Goal: Task Accomplishment & Management: Use online tool/utility

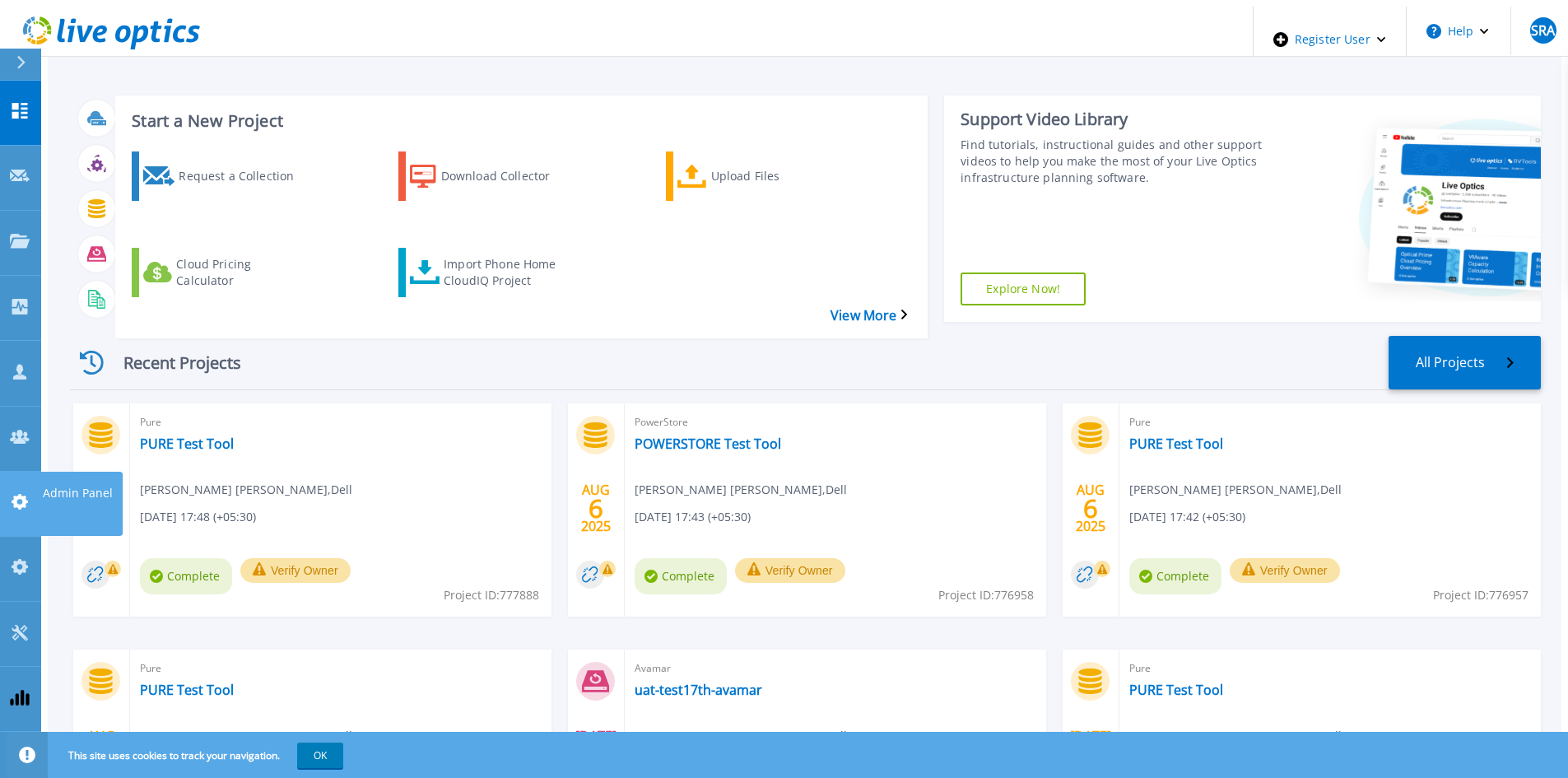
click at [16, 493] on div at bounding box center [19, 503] width 20 height 21
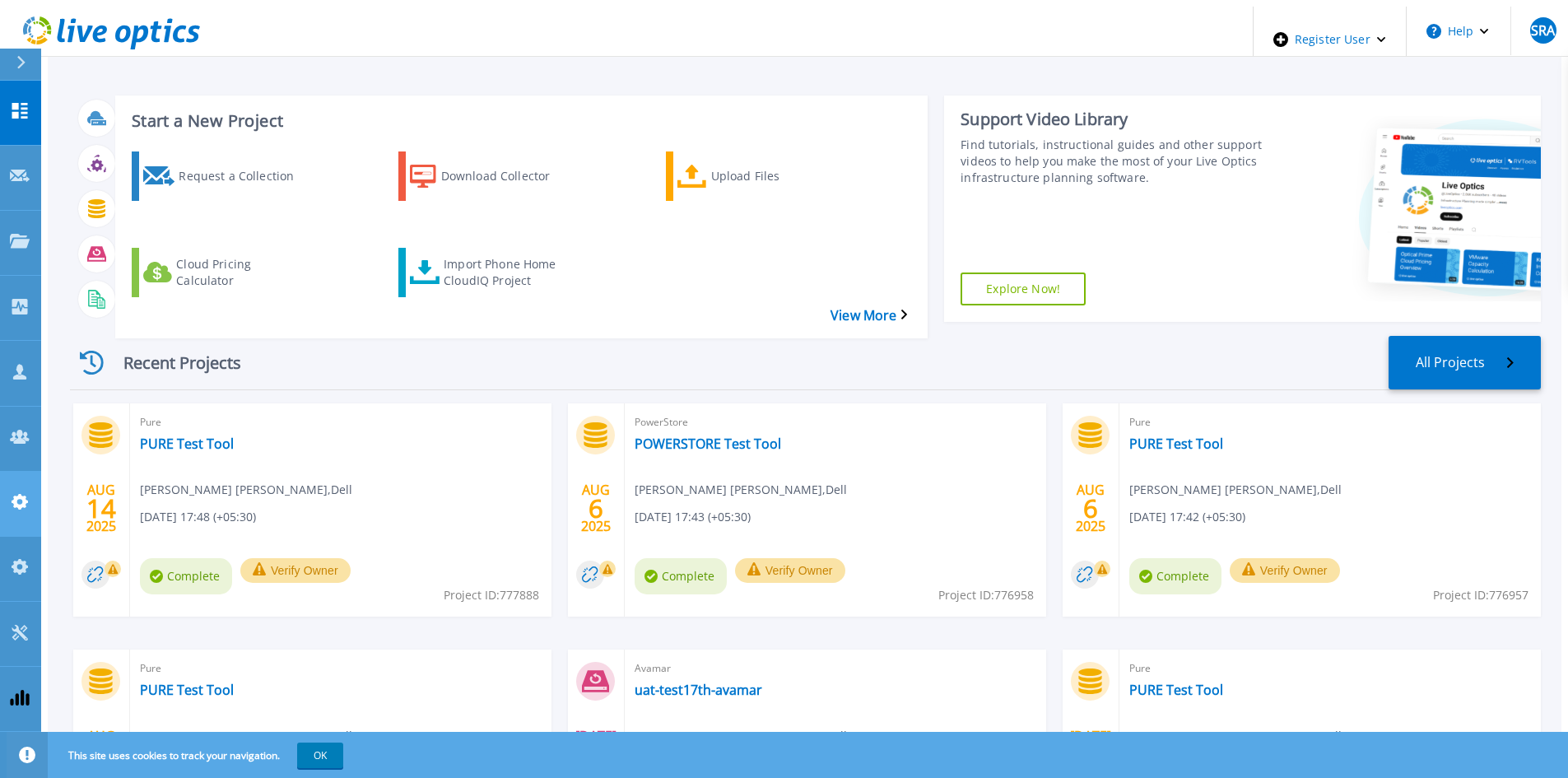
click at [29, 471] on link "Admin Panel Admin Panel" at bounding box center [20, 503] width 41 height 65
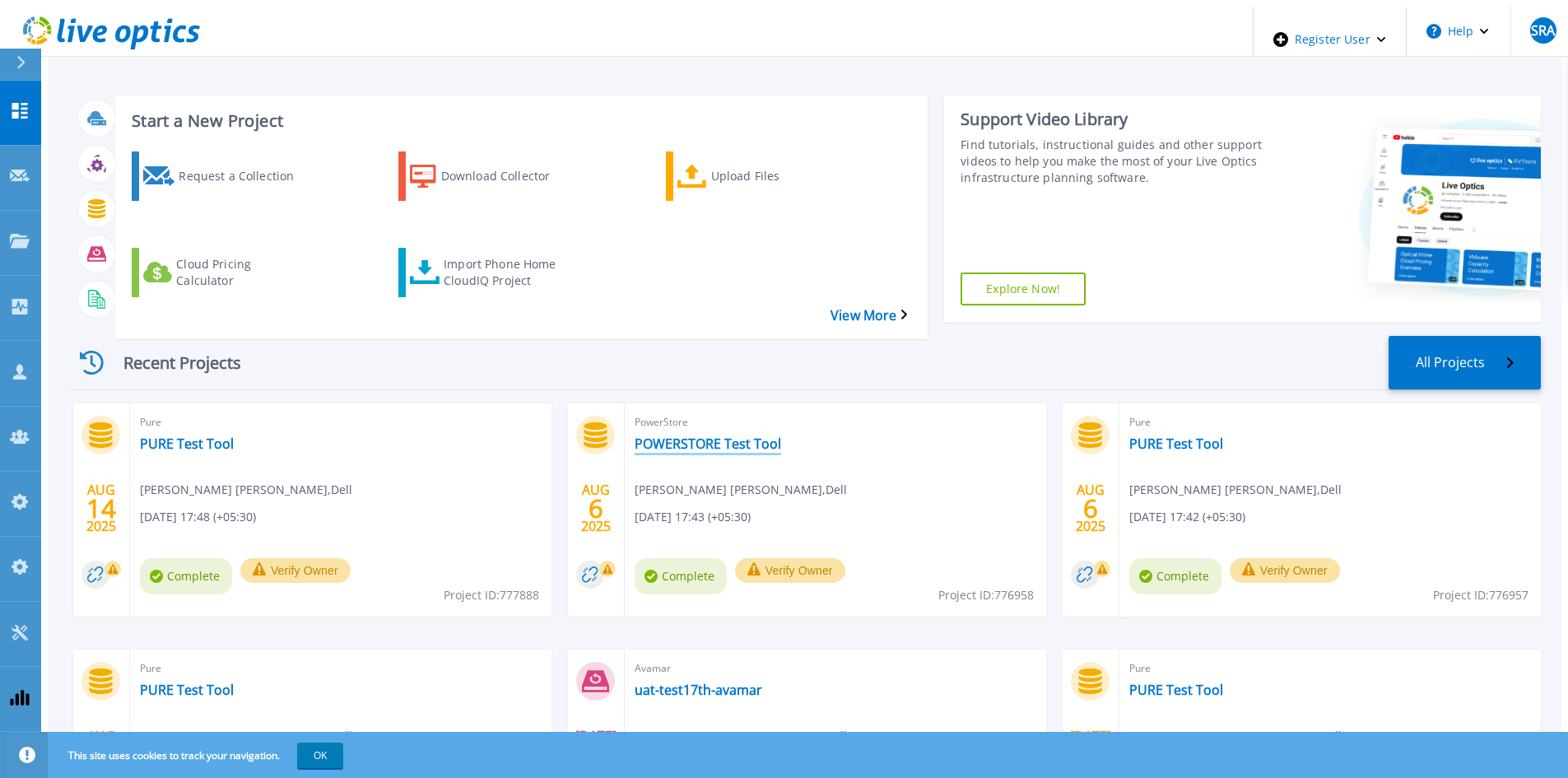
click at [702, 435] on link "POWERSTORE Test Tool" at bounding box center [708, 443] width 146 height 16
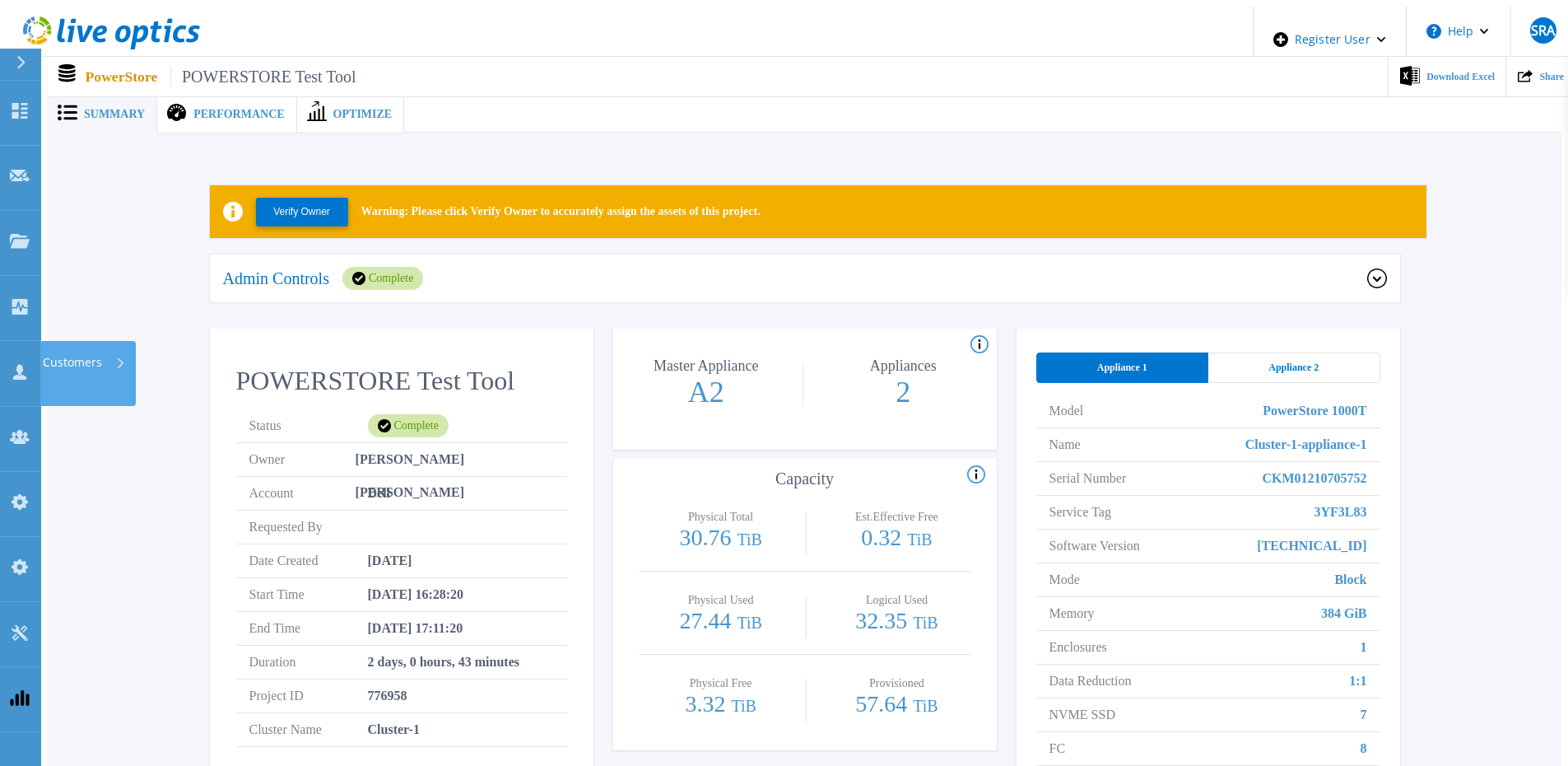
click at [67, 341] on p "Customers" at bounding box center [72, 362] width 59 height 43
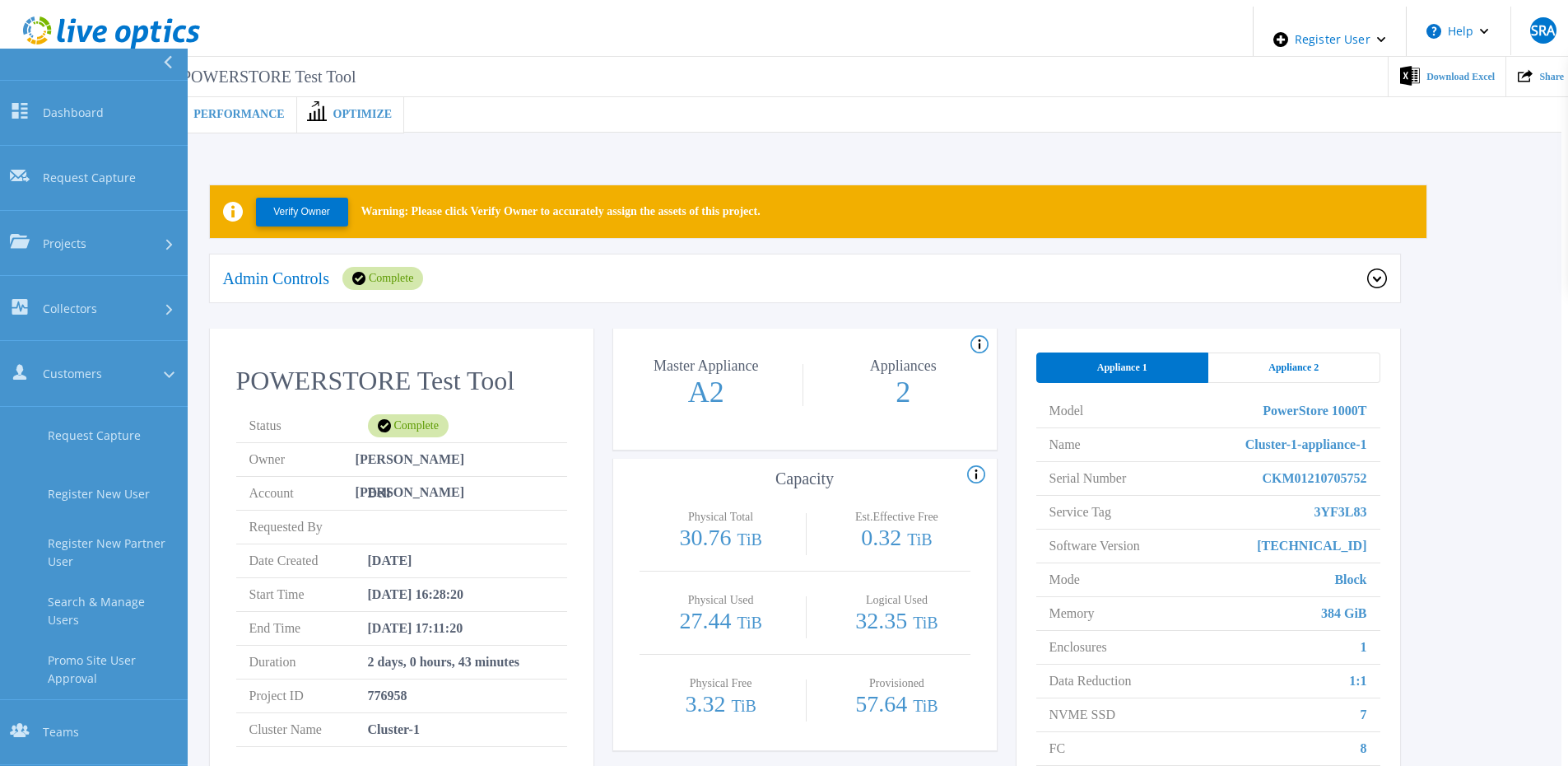
click at [163, 60] on icon at bounding box center [168, 63] width 10 height 13
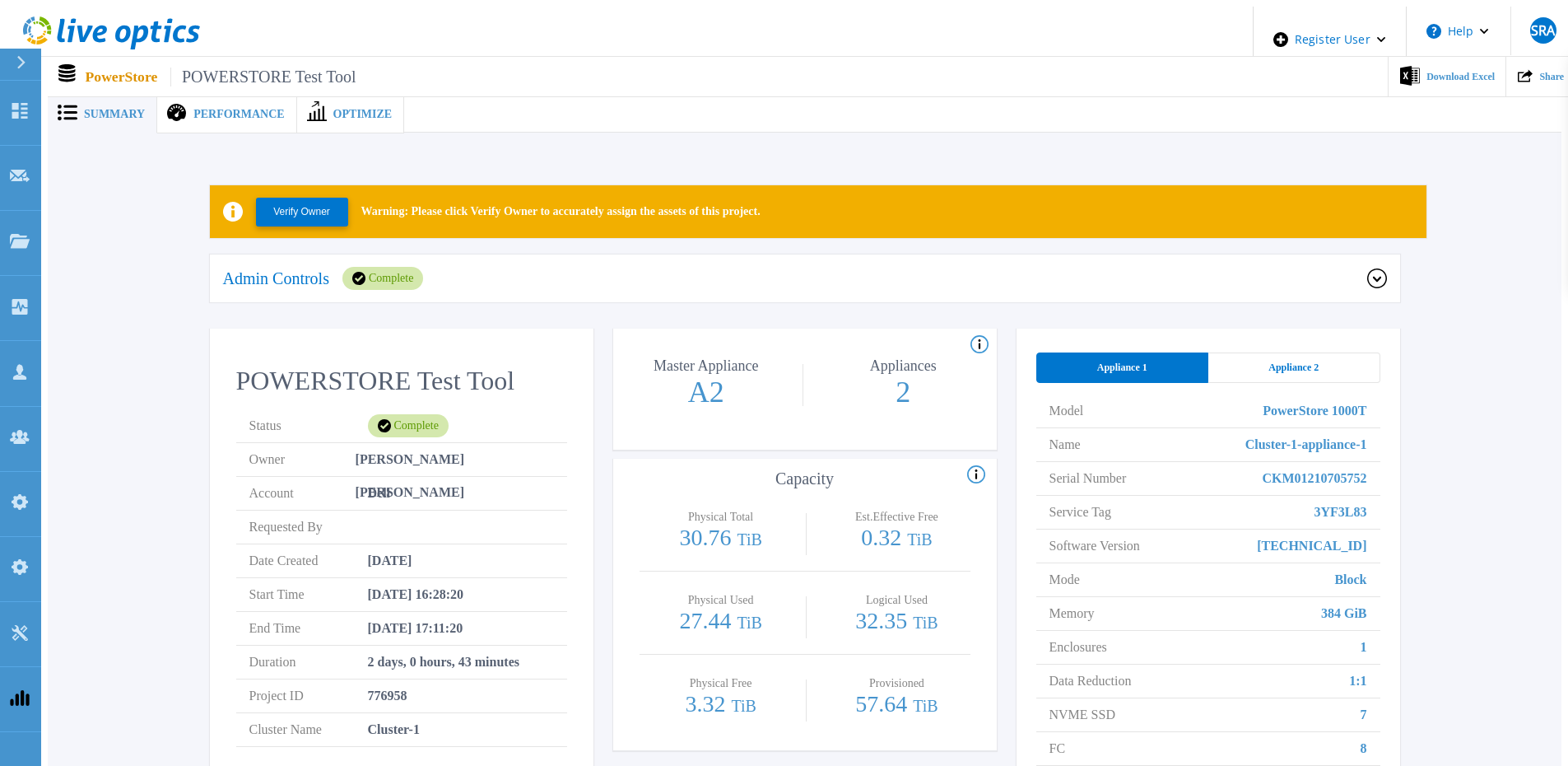
click at [533, 159] on div "Verify Owner Warning: Please click Verify Owner to accurately assign the assets…" at bounding box center [804, 535] width 1464 height 754
click at [21, 103] on icon at bounding box center [19, 110] width 20 height 15
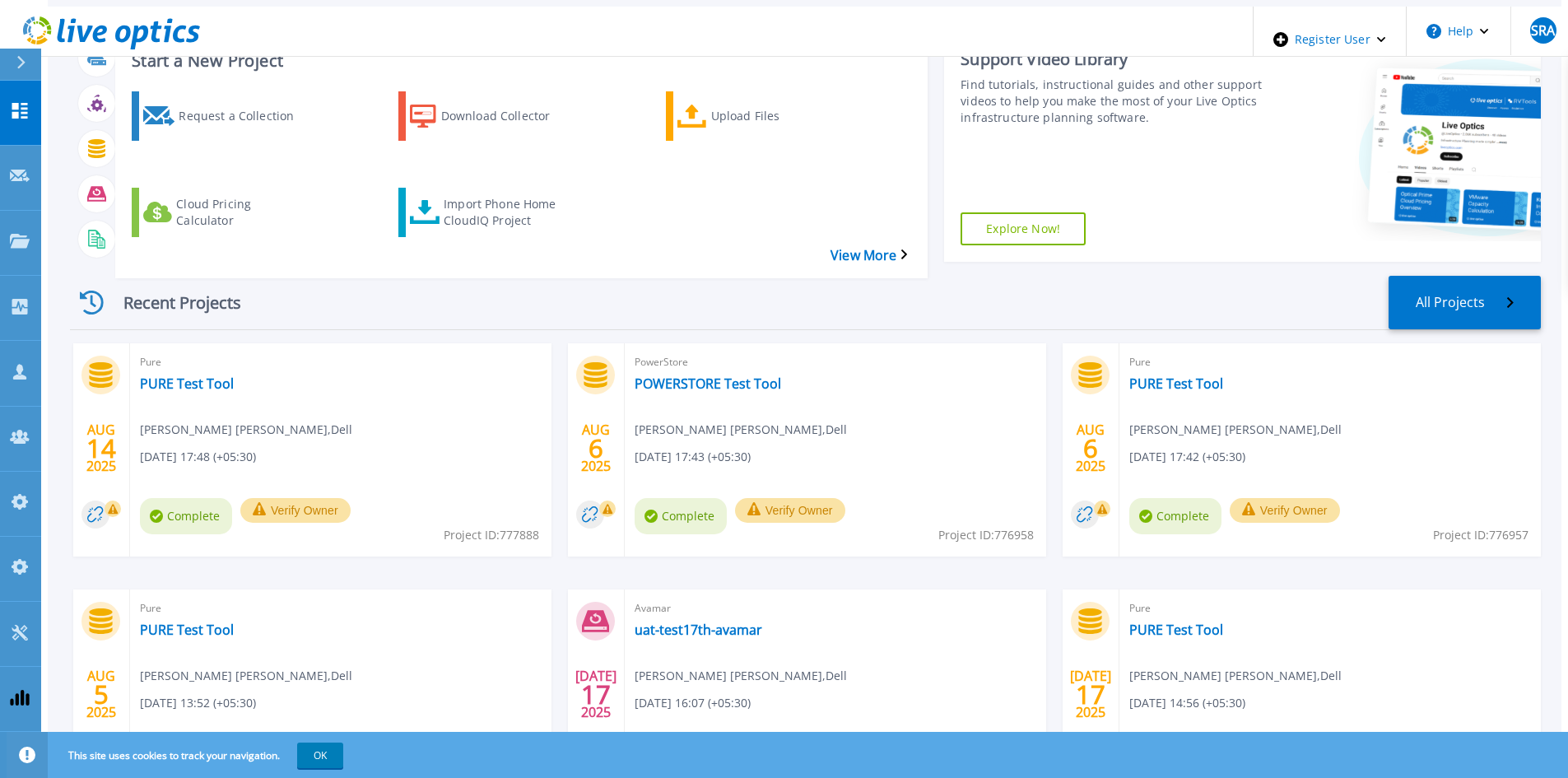
scroll to position [134, 0]
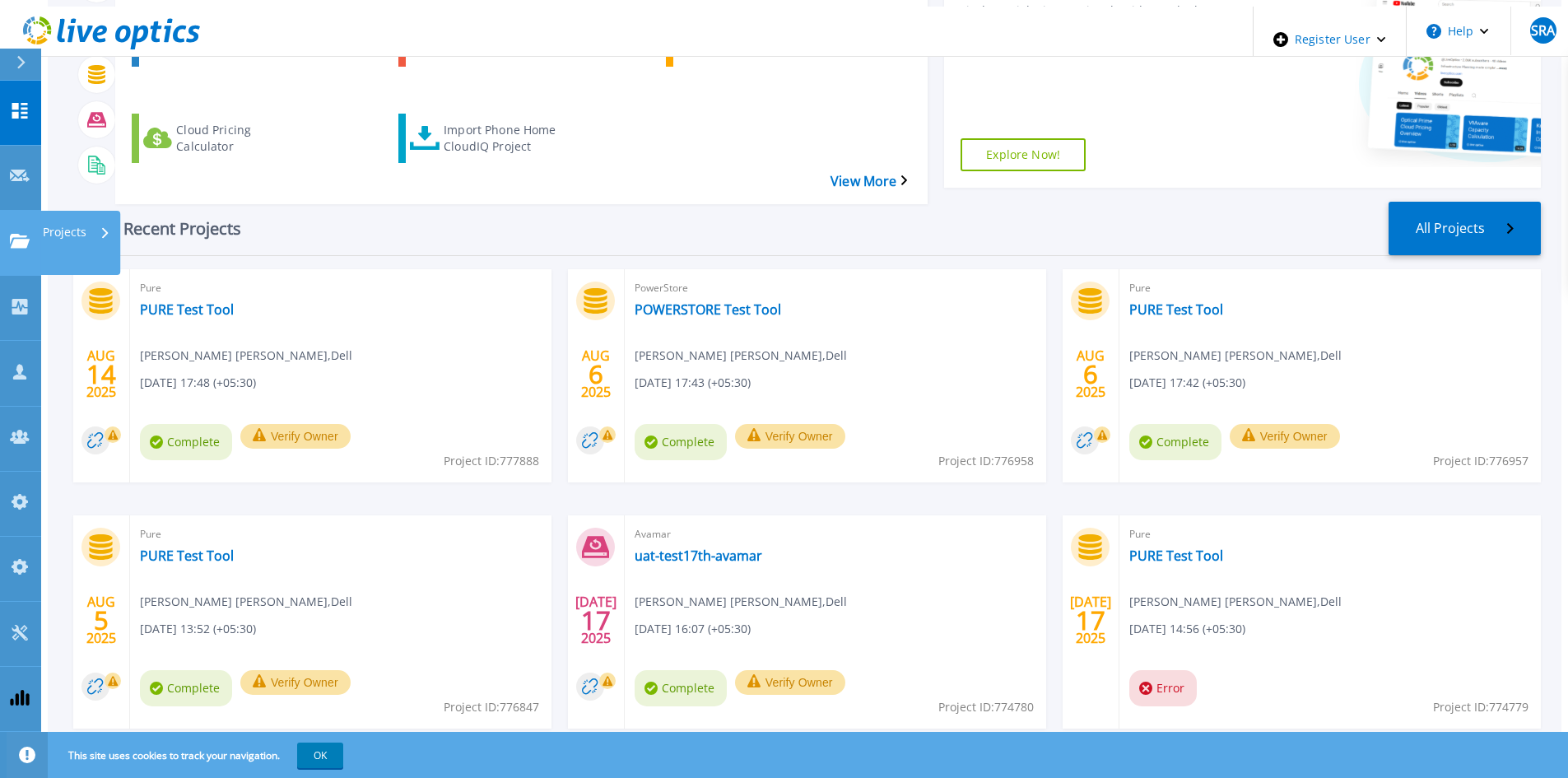
click at [10, 234] on icon at bounding box center [19, 240] width 20 height 14
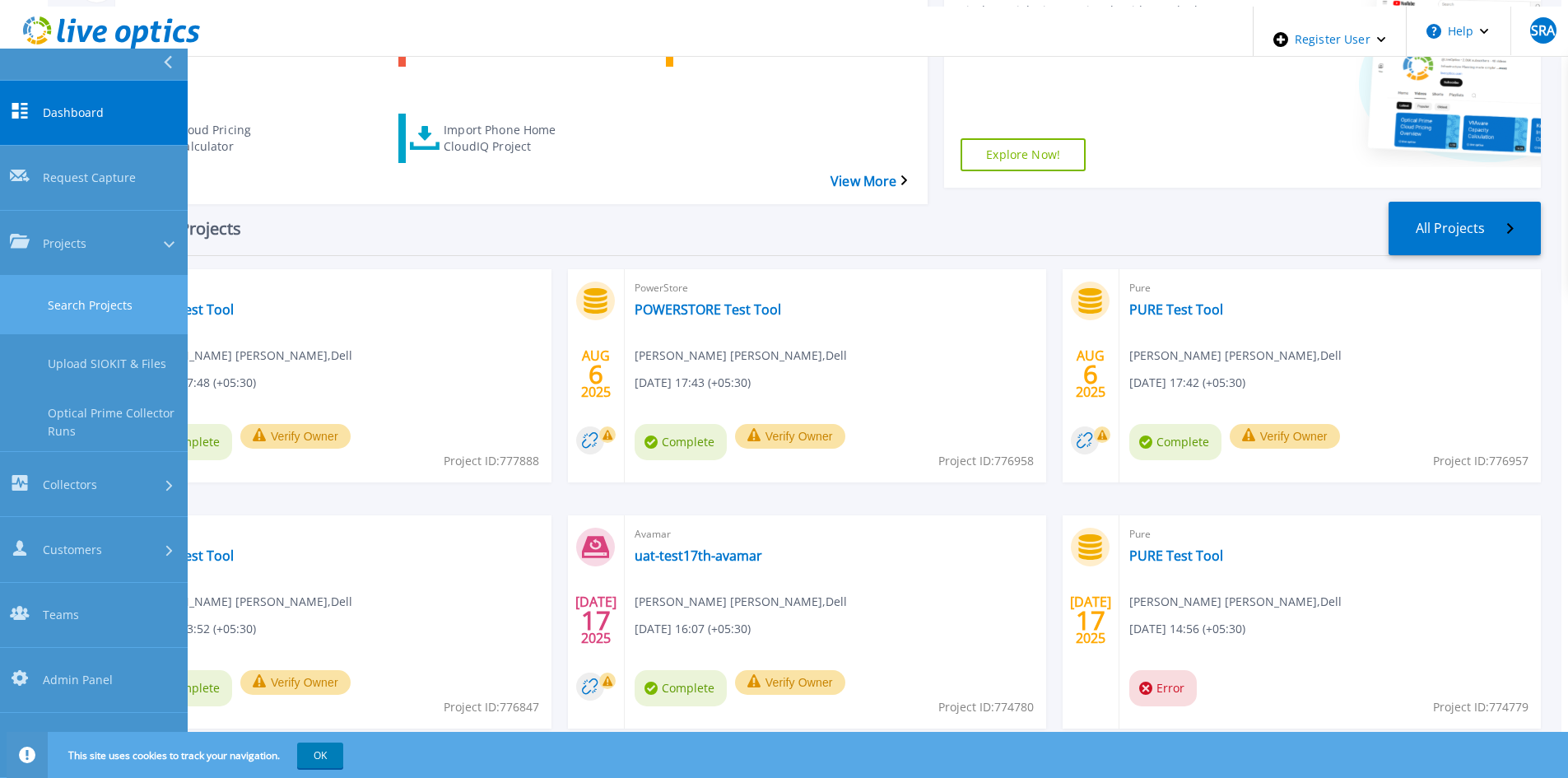
click at [102, 275] on link "Search Projects" at bounding box center [94, 305] width 188 height 59
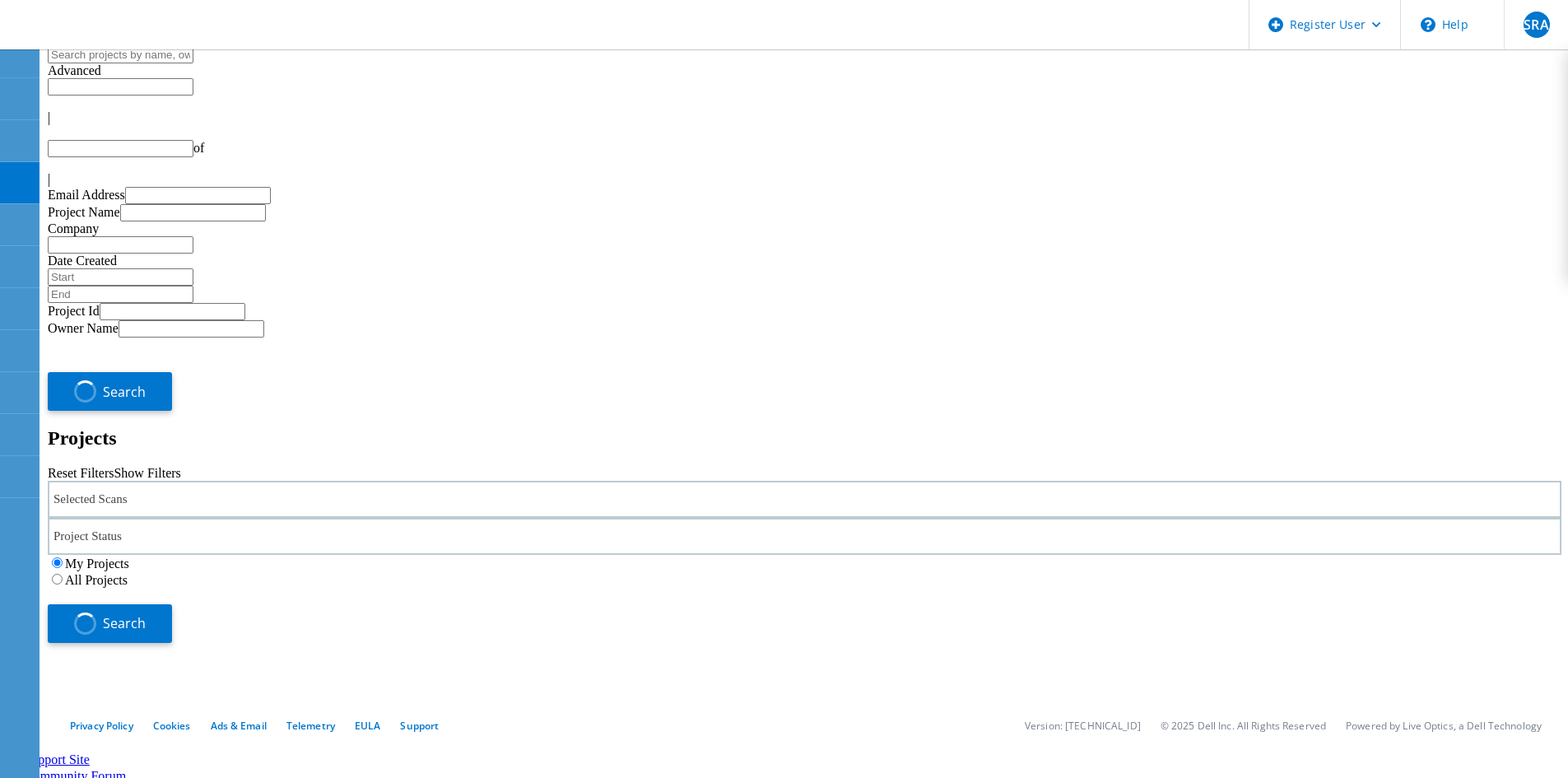
type input "1"
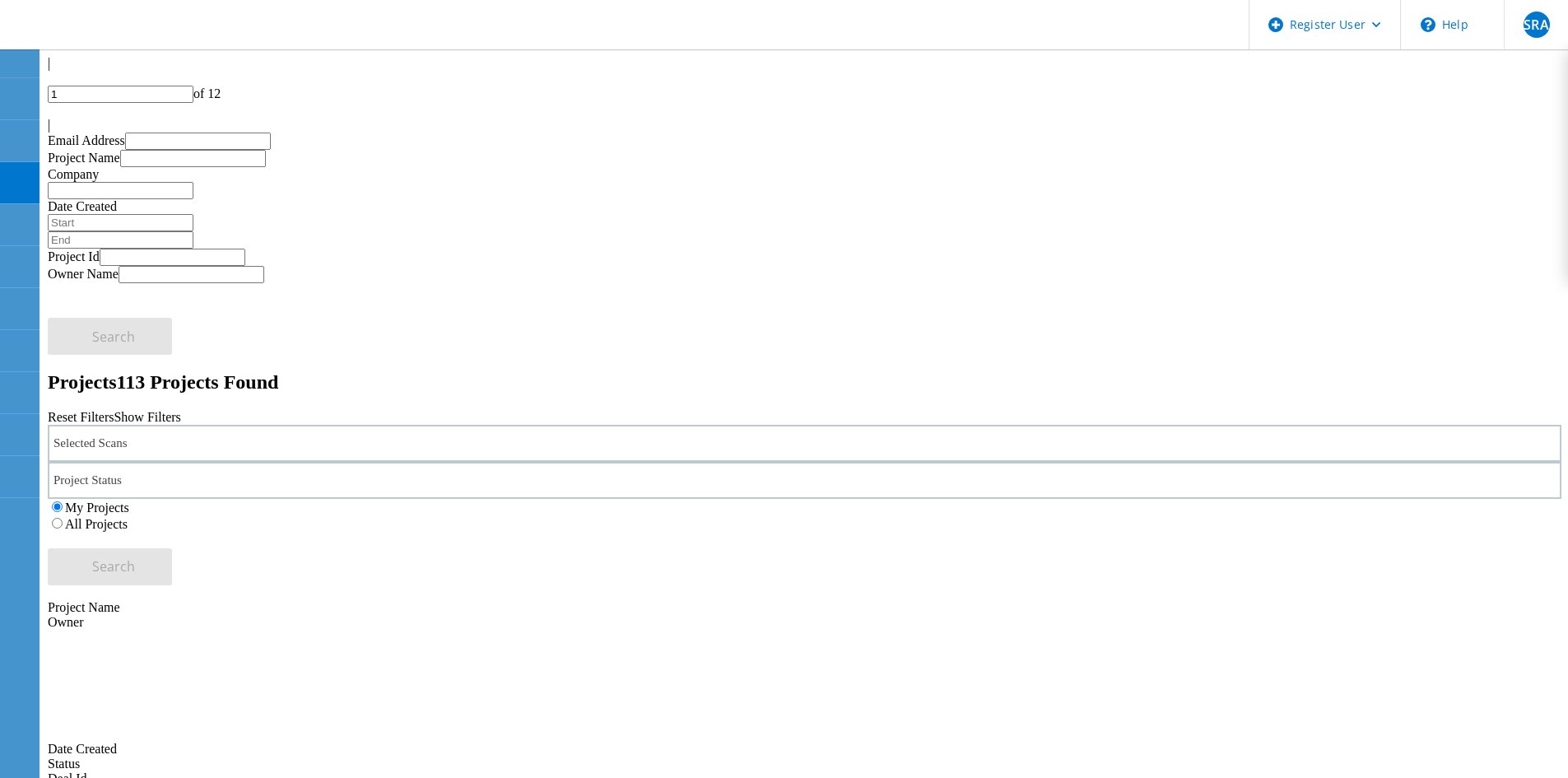
scroll to position [83, 0]
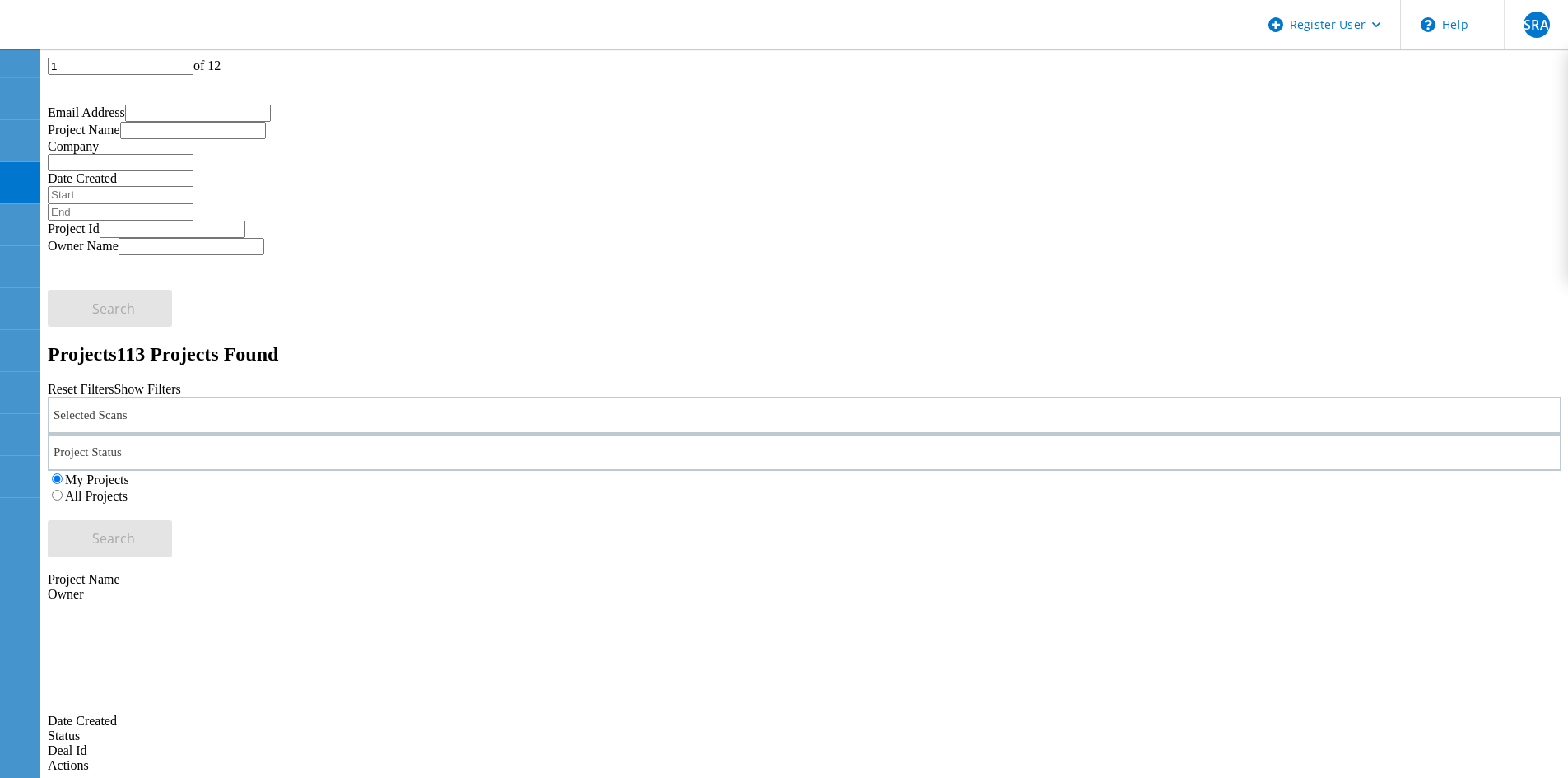
click at [294, 397] on div "Selected Scans" at bounding box center [804, 415] width 1514 height 37
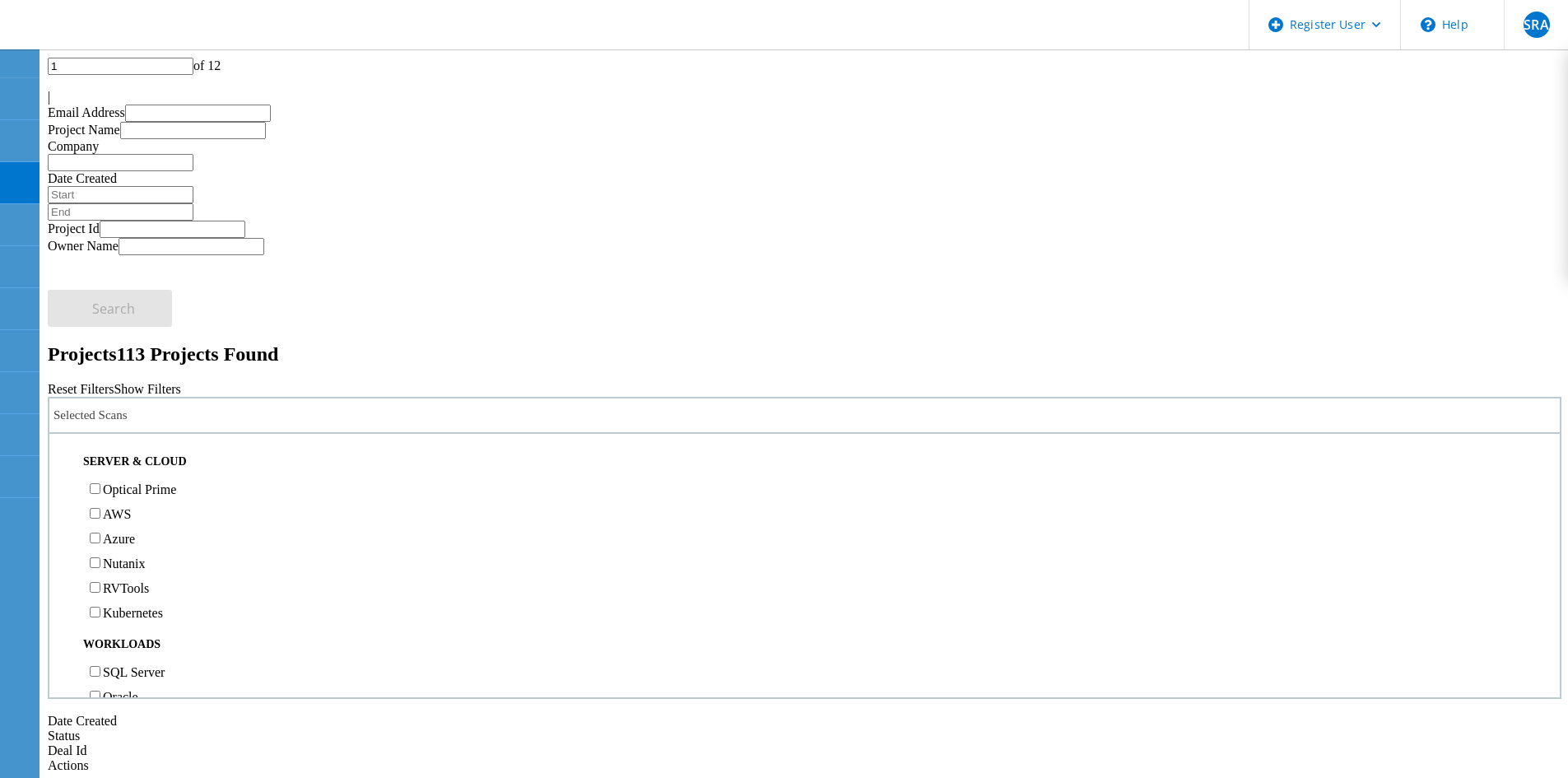
click at [300, 397] on div "Selected Scans" at bounding box center [804, 415] width 1514 height 37
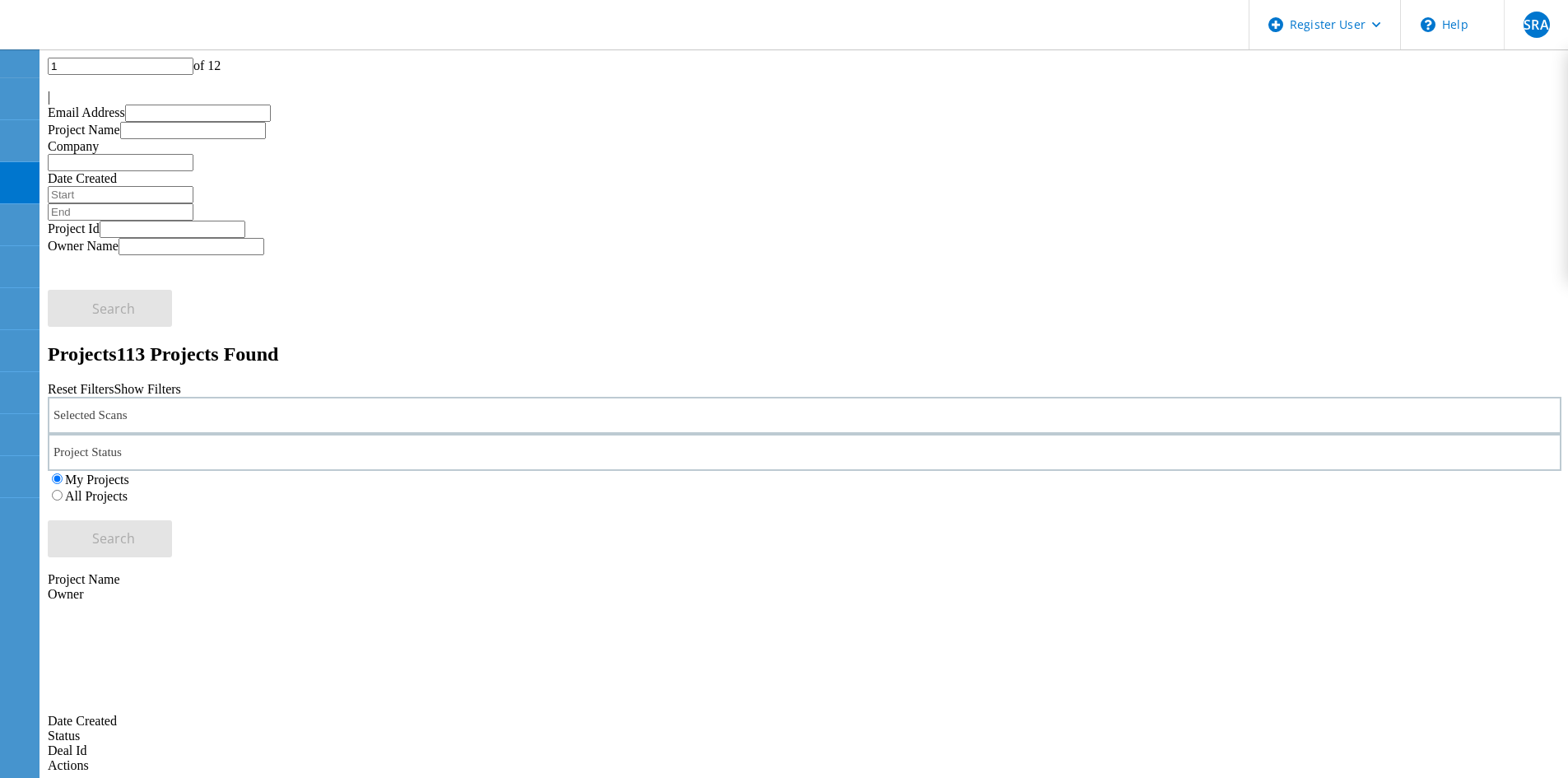
click at [300, 397] on div "Selected Scans" at bounding box center [804, 415] width 1514 height 37
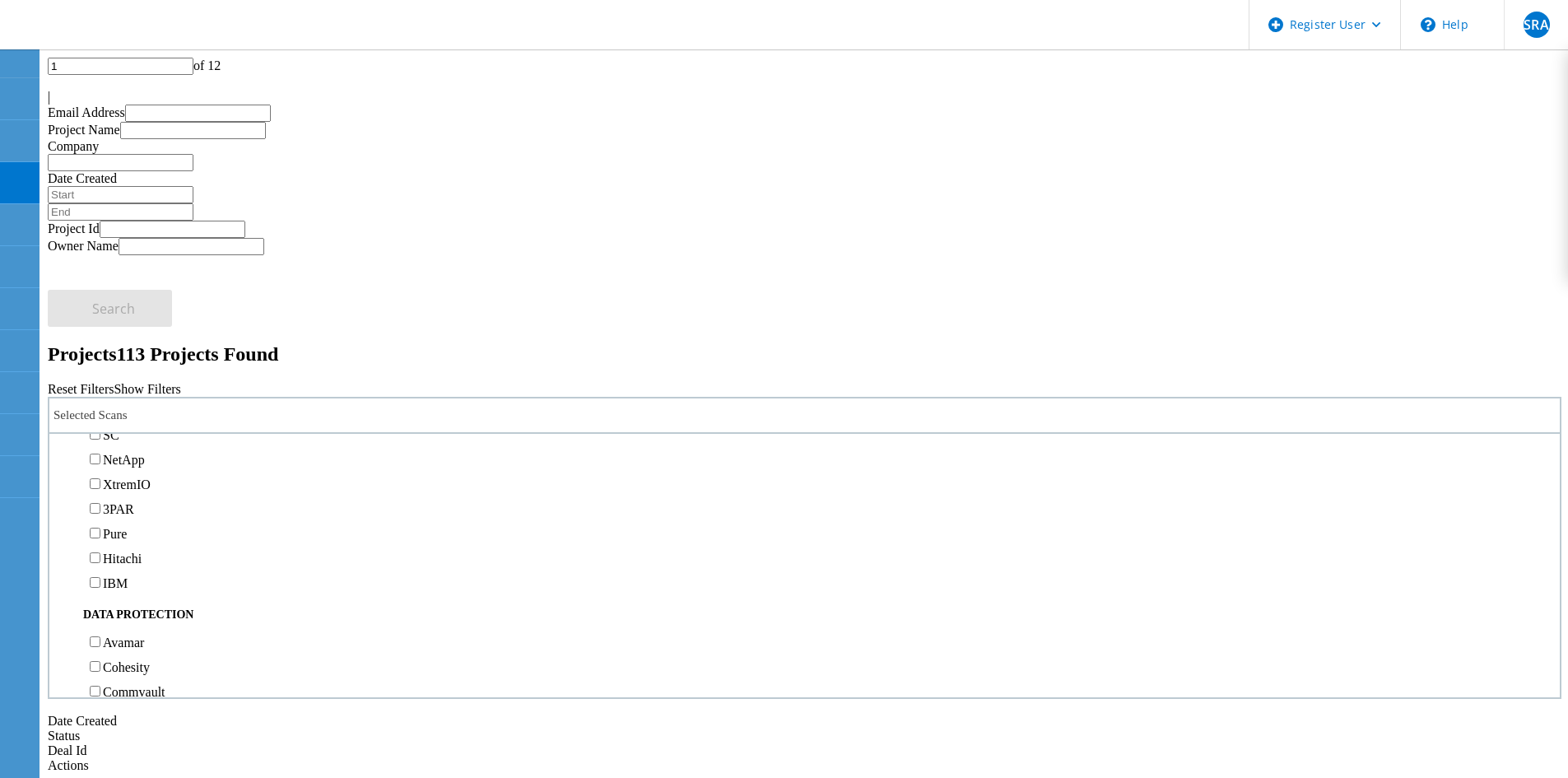
scroll to position [411, 0]
click at [133, 387] on label "PowerStore" at bounding box center [133, 393] width 62 height 14
click at [101, 388] on input "PowerStore" at bounding box center [94, 392] width 10 height 10
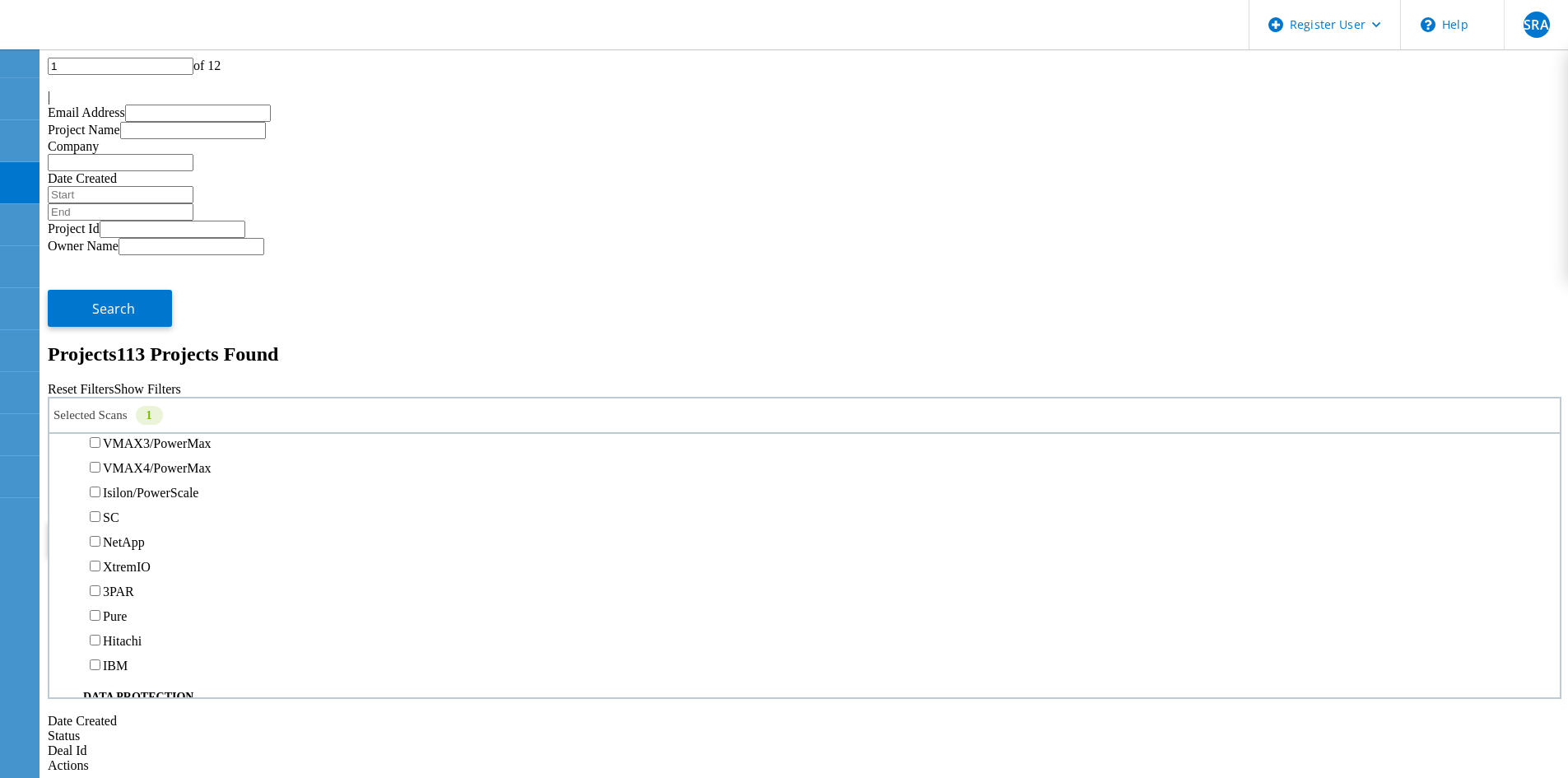
click at [172, 521] on button "Search" at bounding box center [109, 539] width 124 height 37
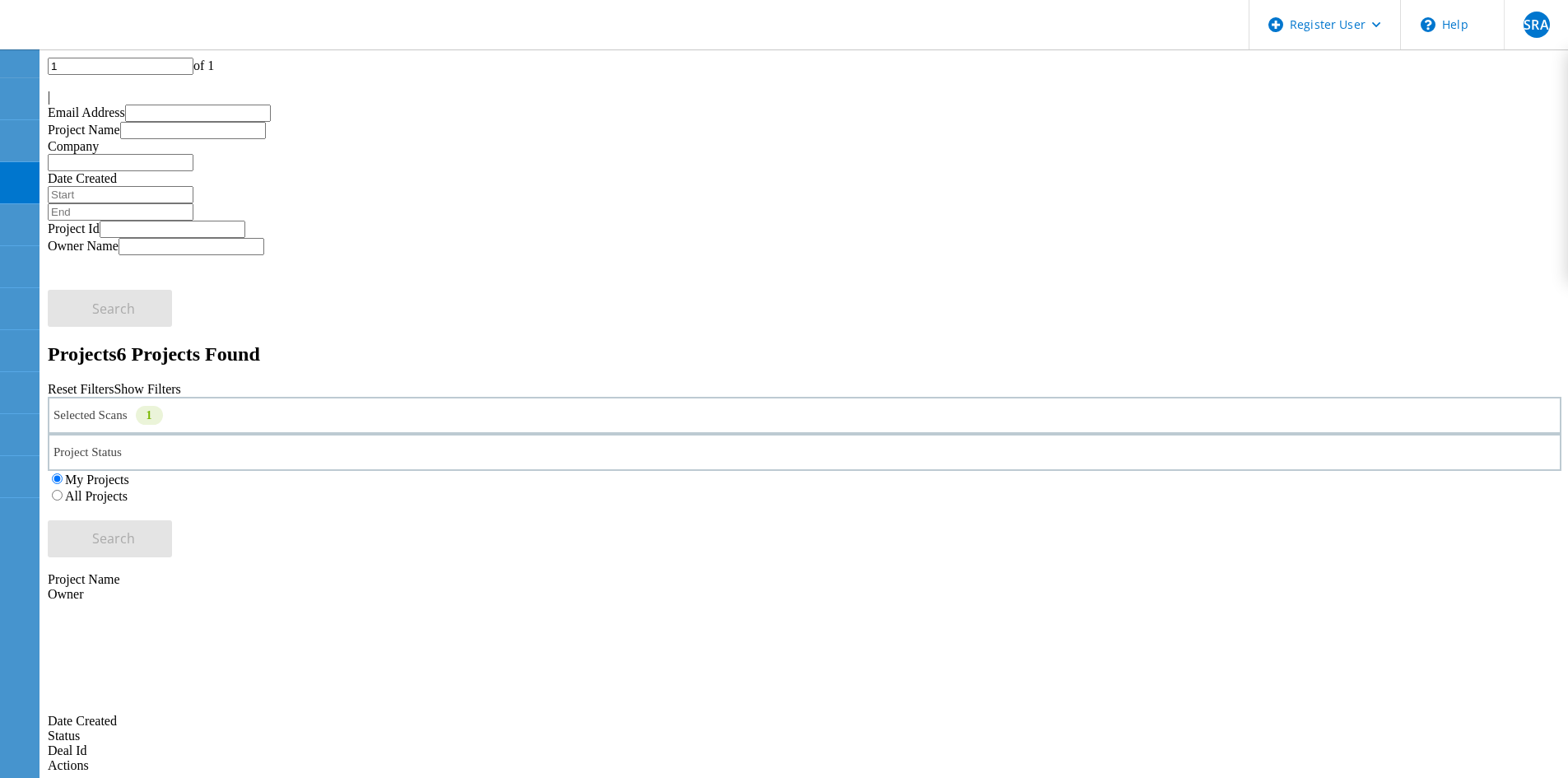
copy span "757967"
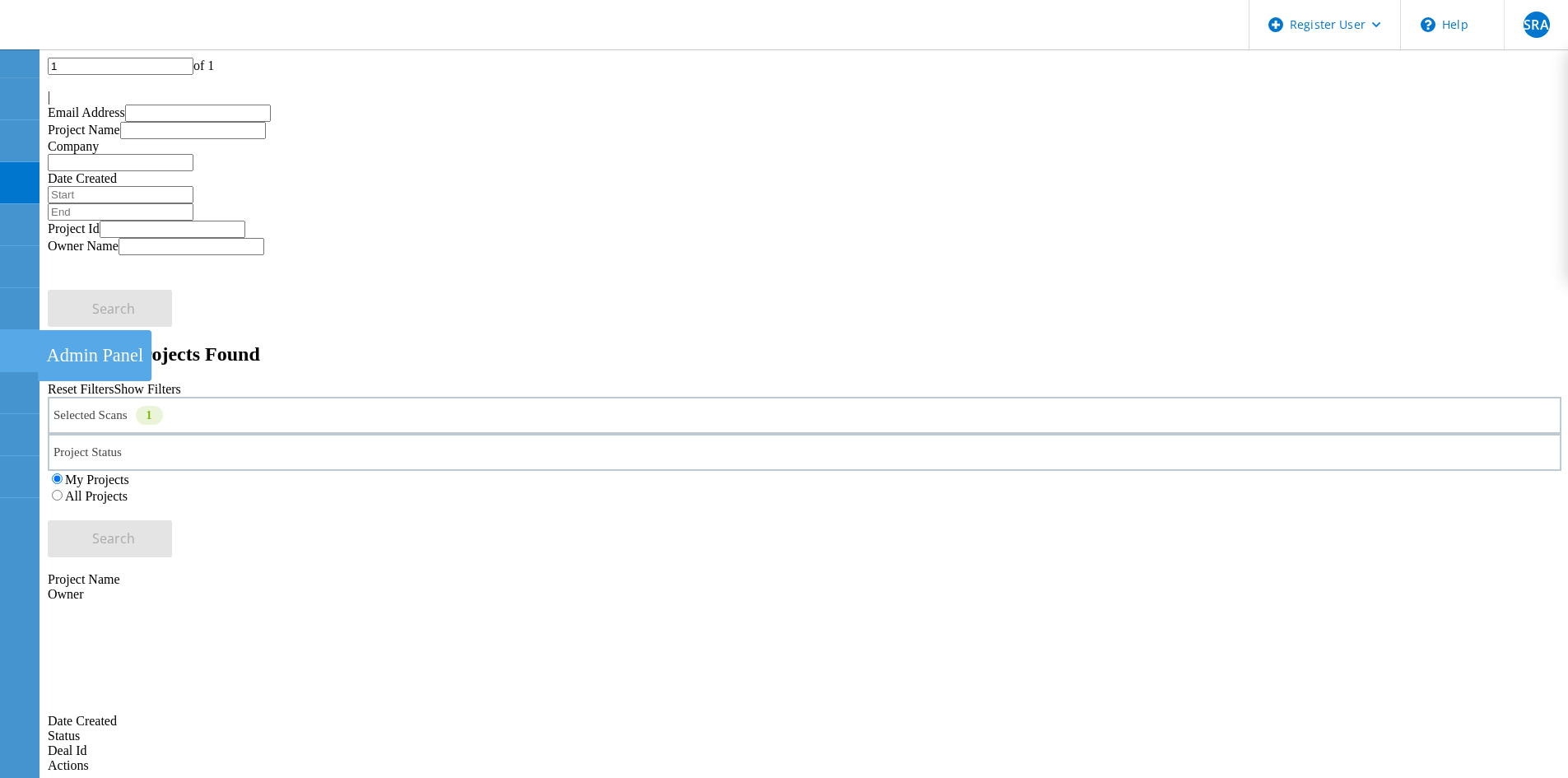
copy span "757966"
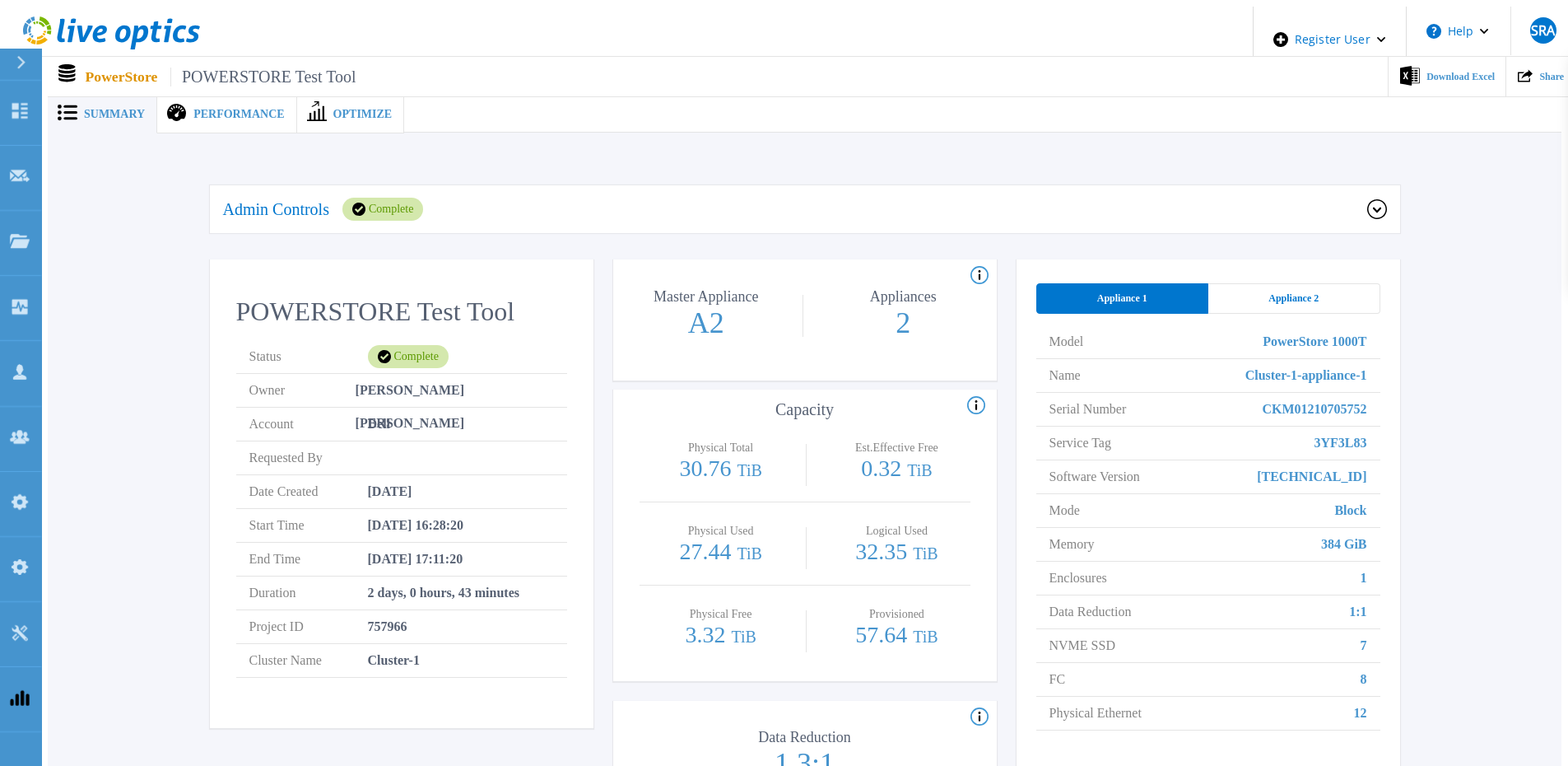
click at [500, 210] on div "Admin Controls Complete" at bounding box center [795, 209] width 1144 height 23
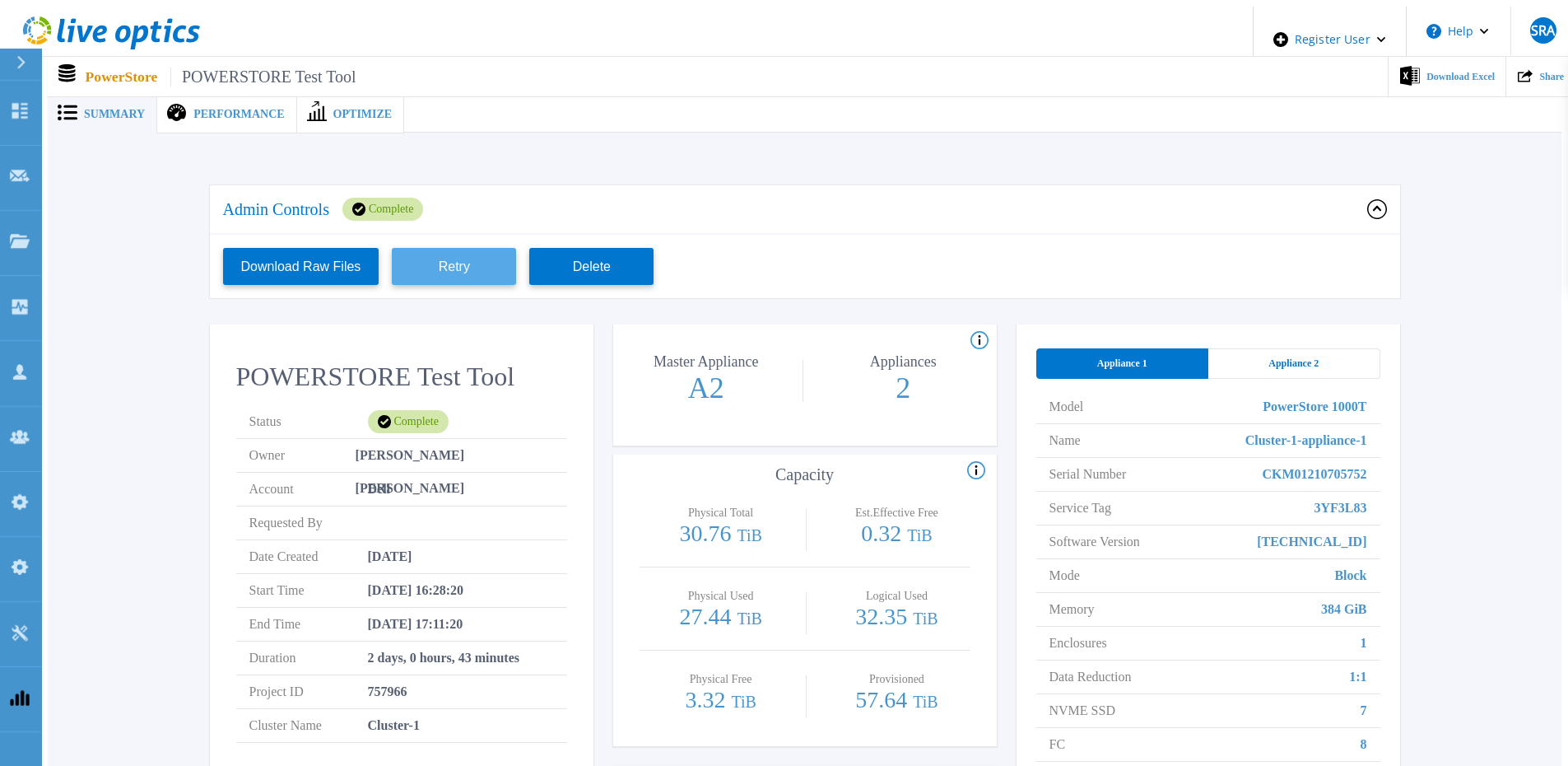
click at [468, 268] on button "Retry" at bounding box center [453, 266] width 124 height 37
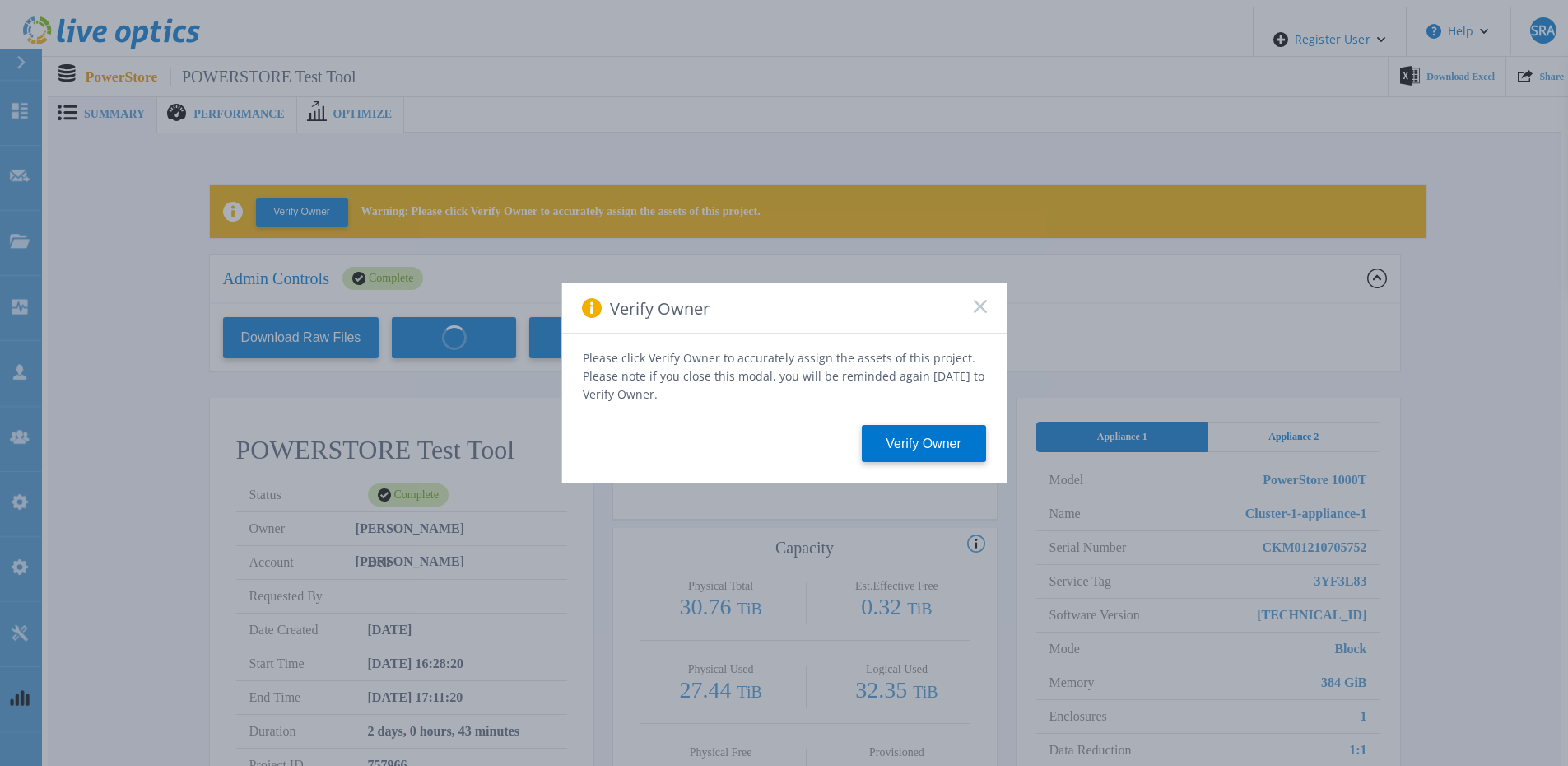
click at [985, 311] on icon at bounding box center [981, 306] width 13 height 13
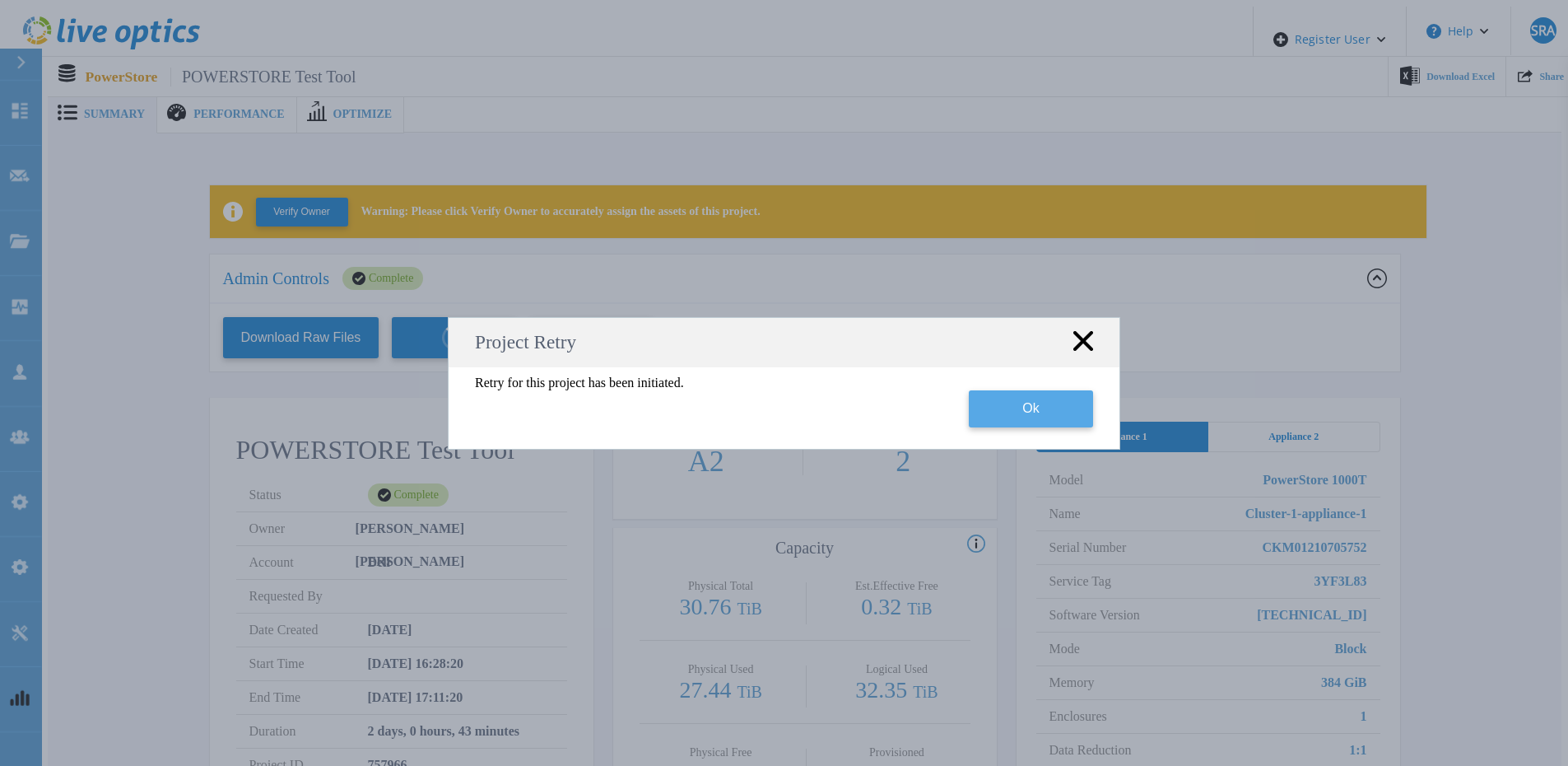
click at [1025, 412] on button "Ok" at bounding box center [1031, 409] width 124 height 37
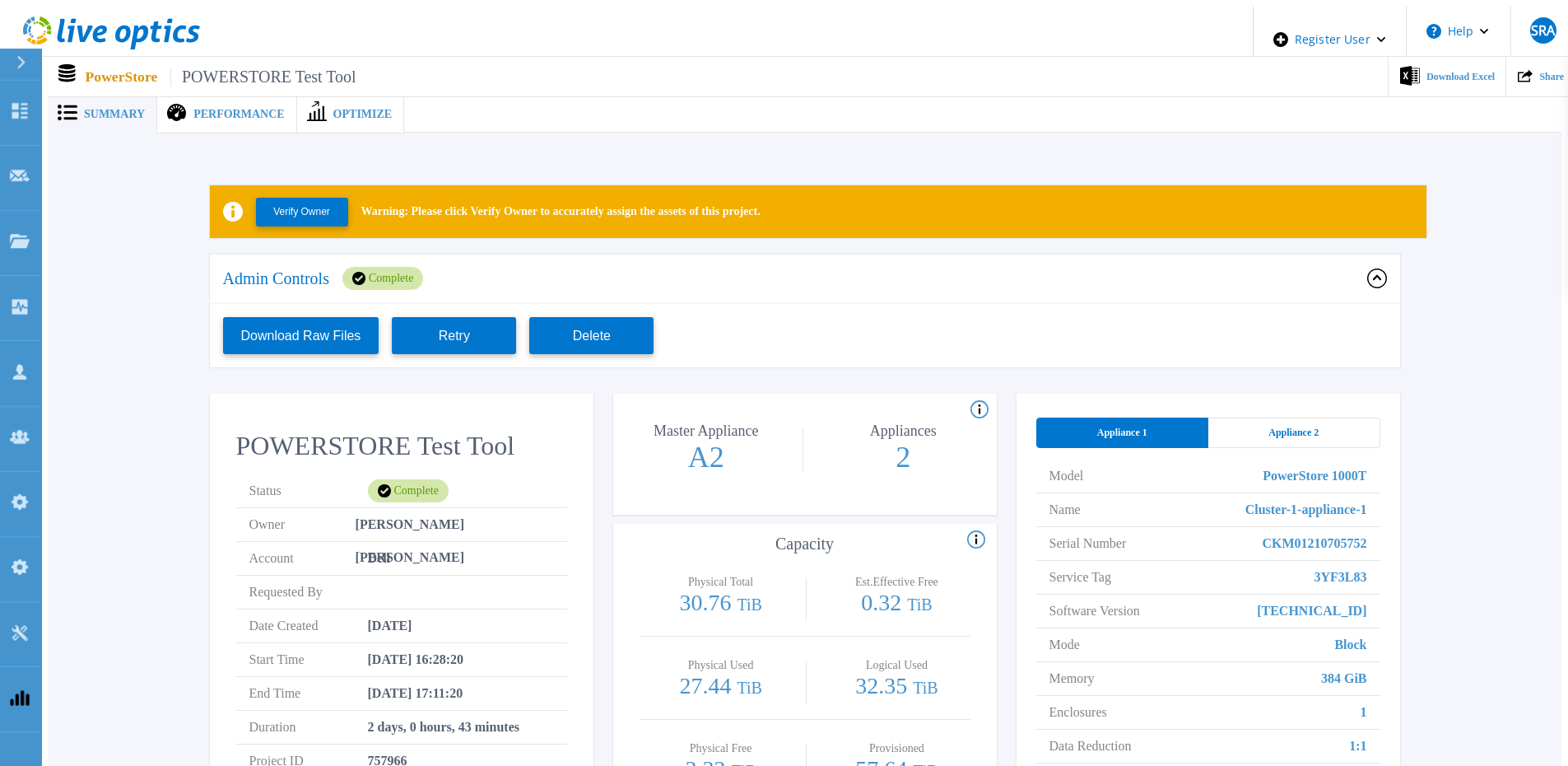
click at [201, 123] on div "Performance" at bounding box center [226, 114] width 139 height 38
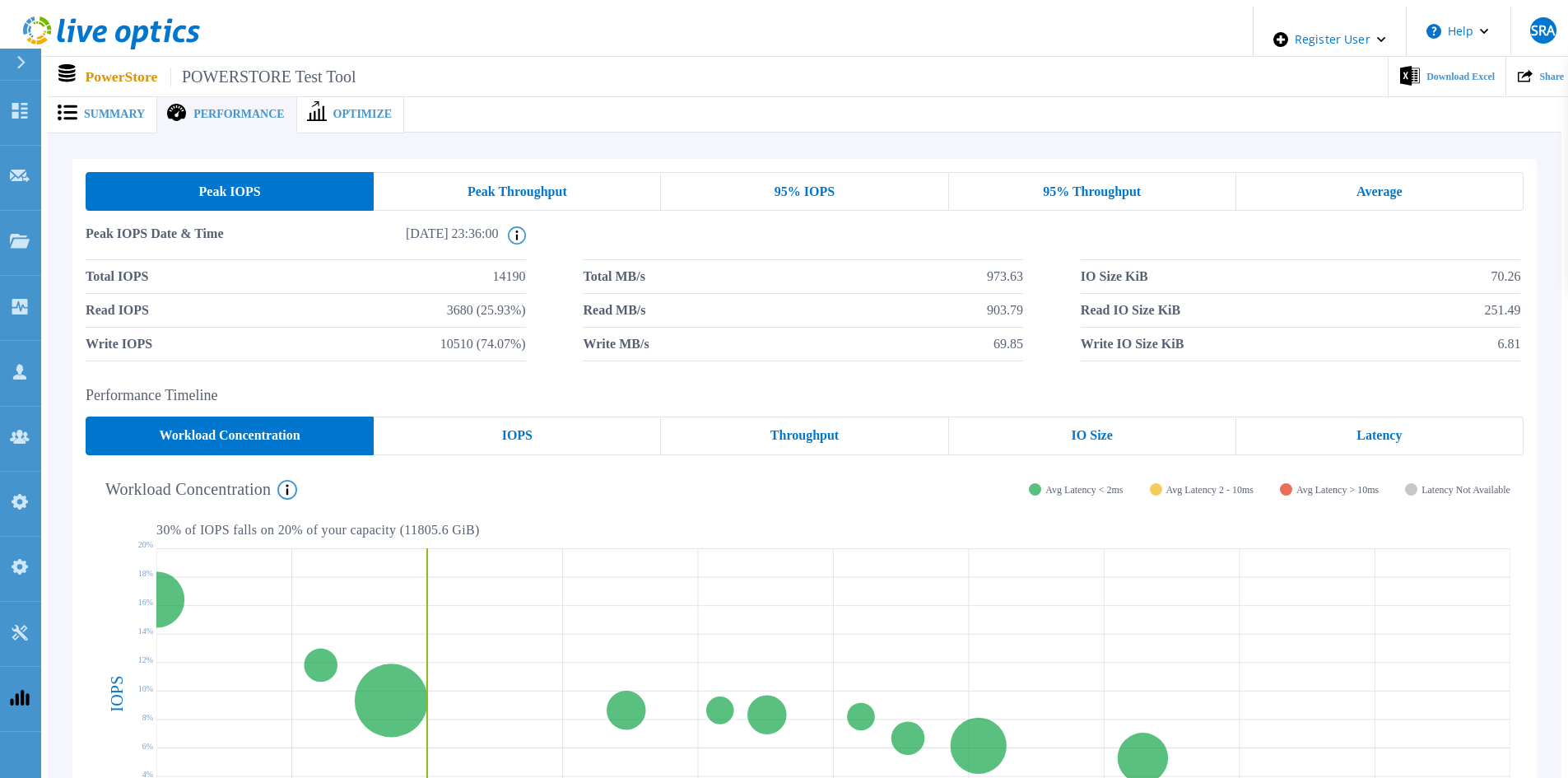
click at [331, 114] on div "Optimize" at bounding box center [351, 114] width 107 height 38
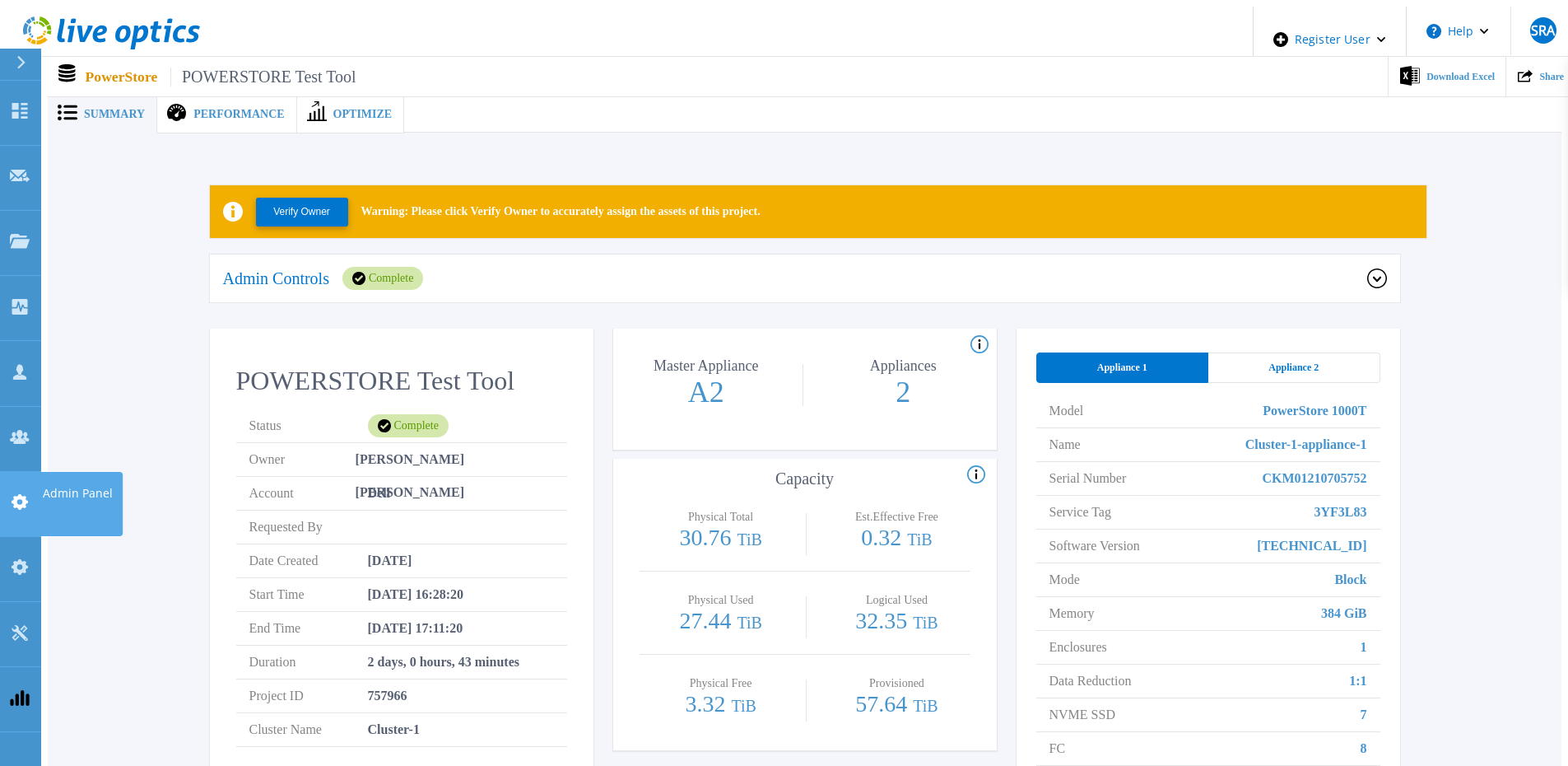
click at [34, 471] on link "Admin Panel Admin Panel" at bounding box center [20, 504] width 41 height 65
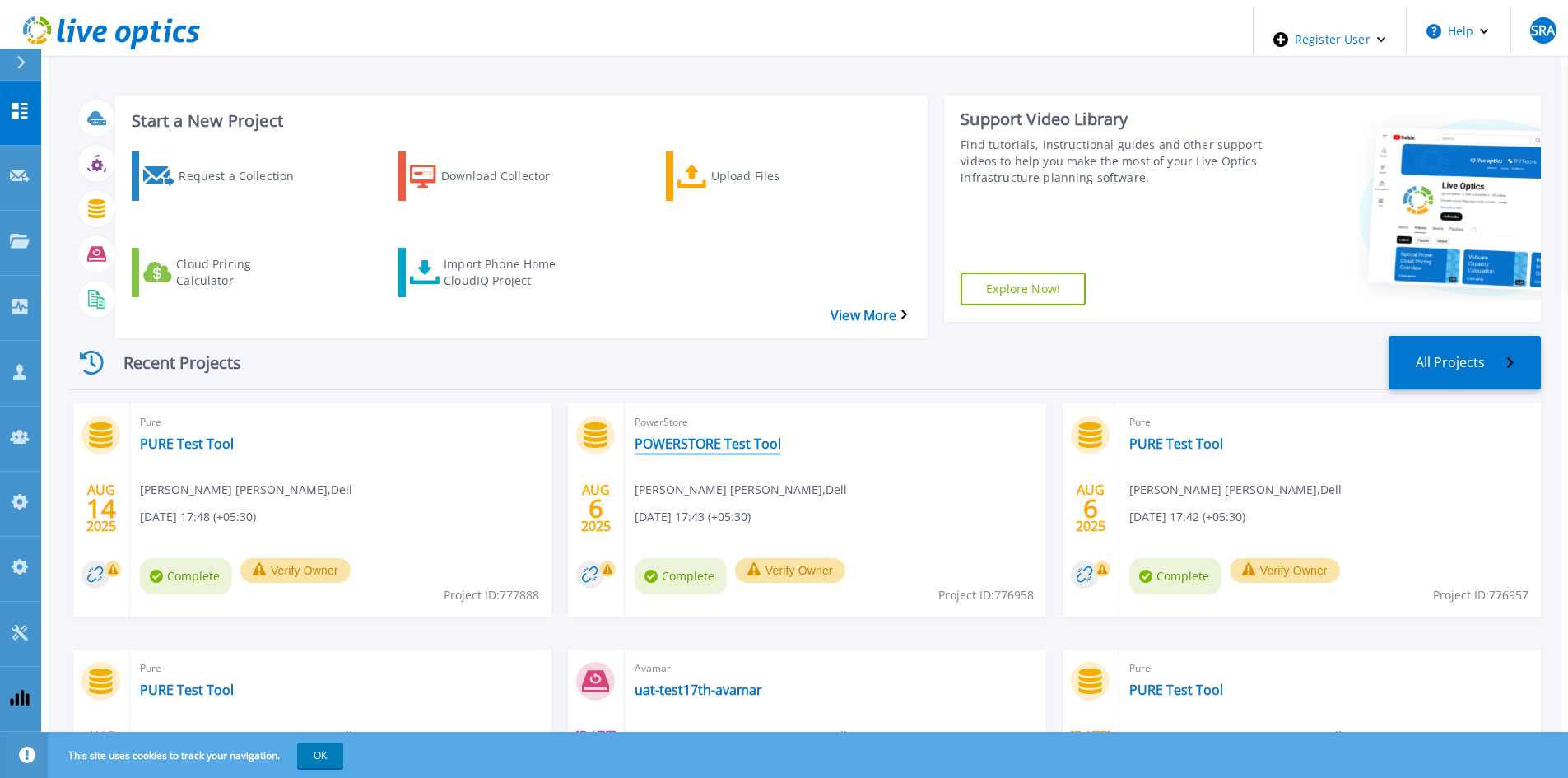
click at [691, 435] on link "POWERSTORE Test Tool" at bounding box center [708, 443] width 146 height 16
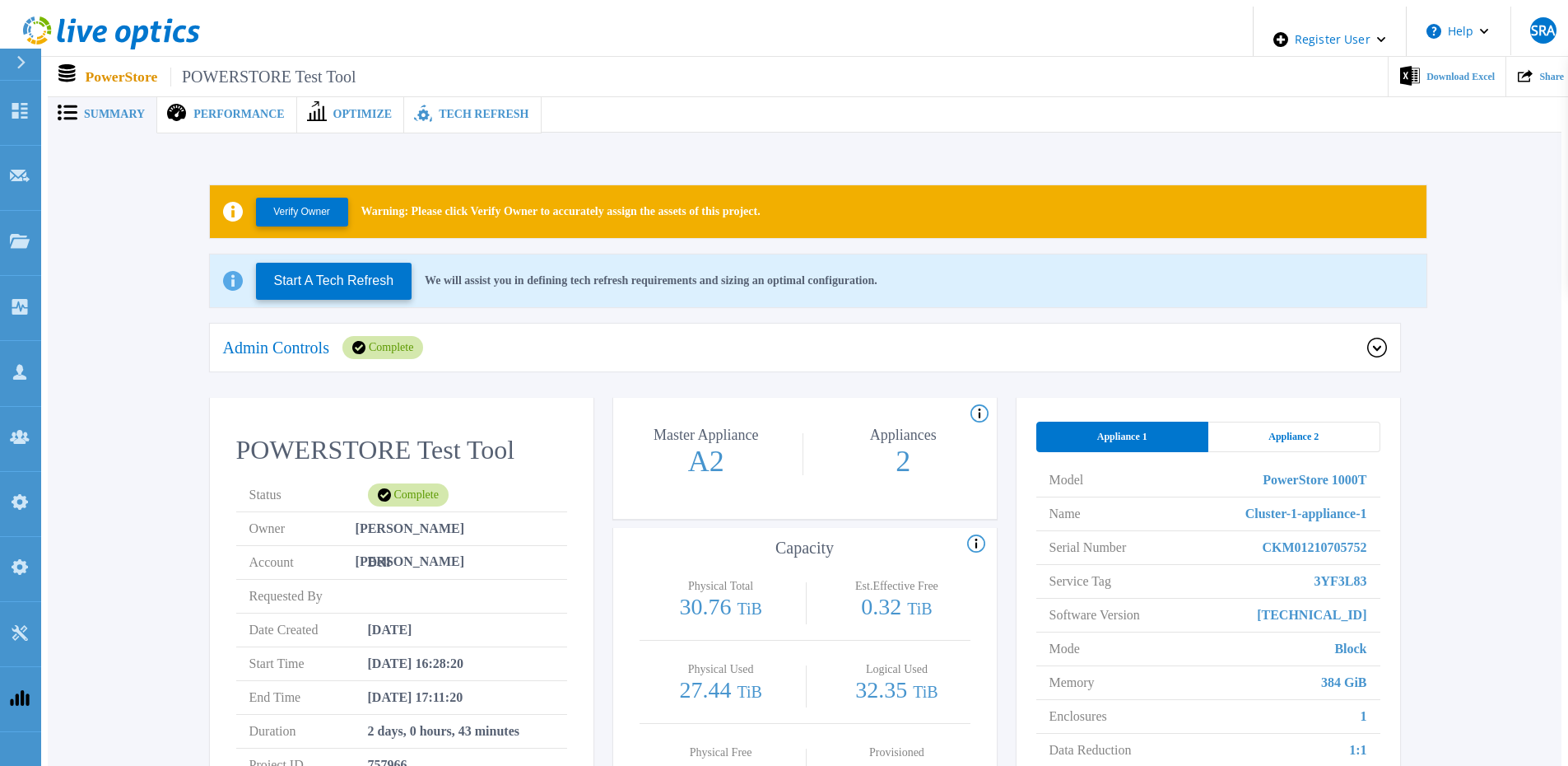
click at [550, 360] on div "Admin Controls Complete" at bounding box center [805, 348] width 1191 height 49
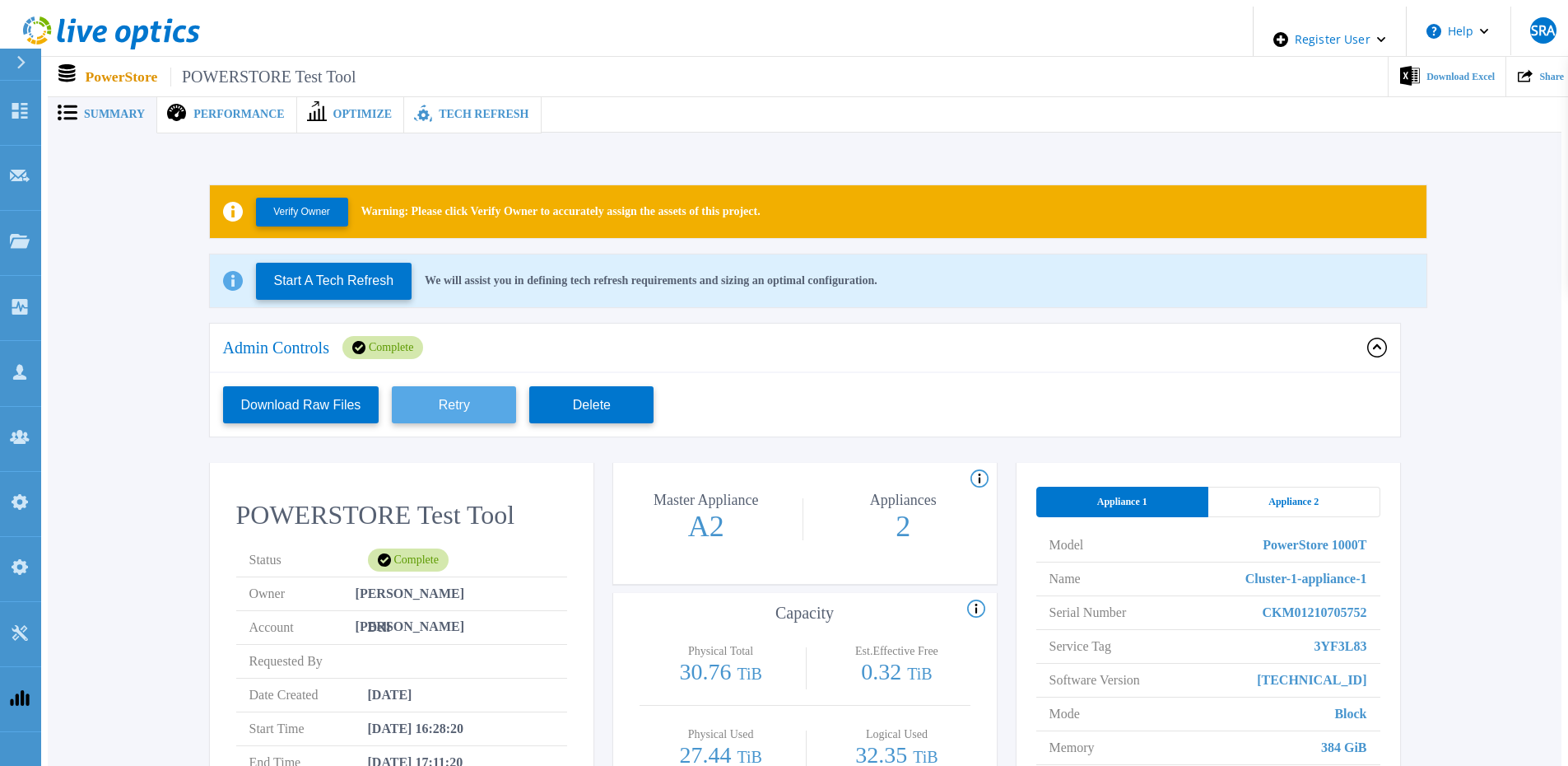
click at [440, 403] on button "Retry" at bounding box center [453, 404] width 124 height 37
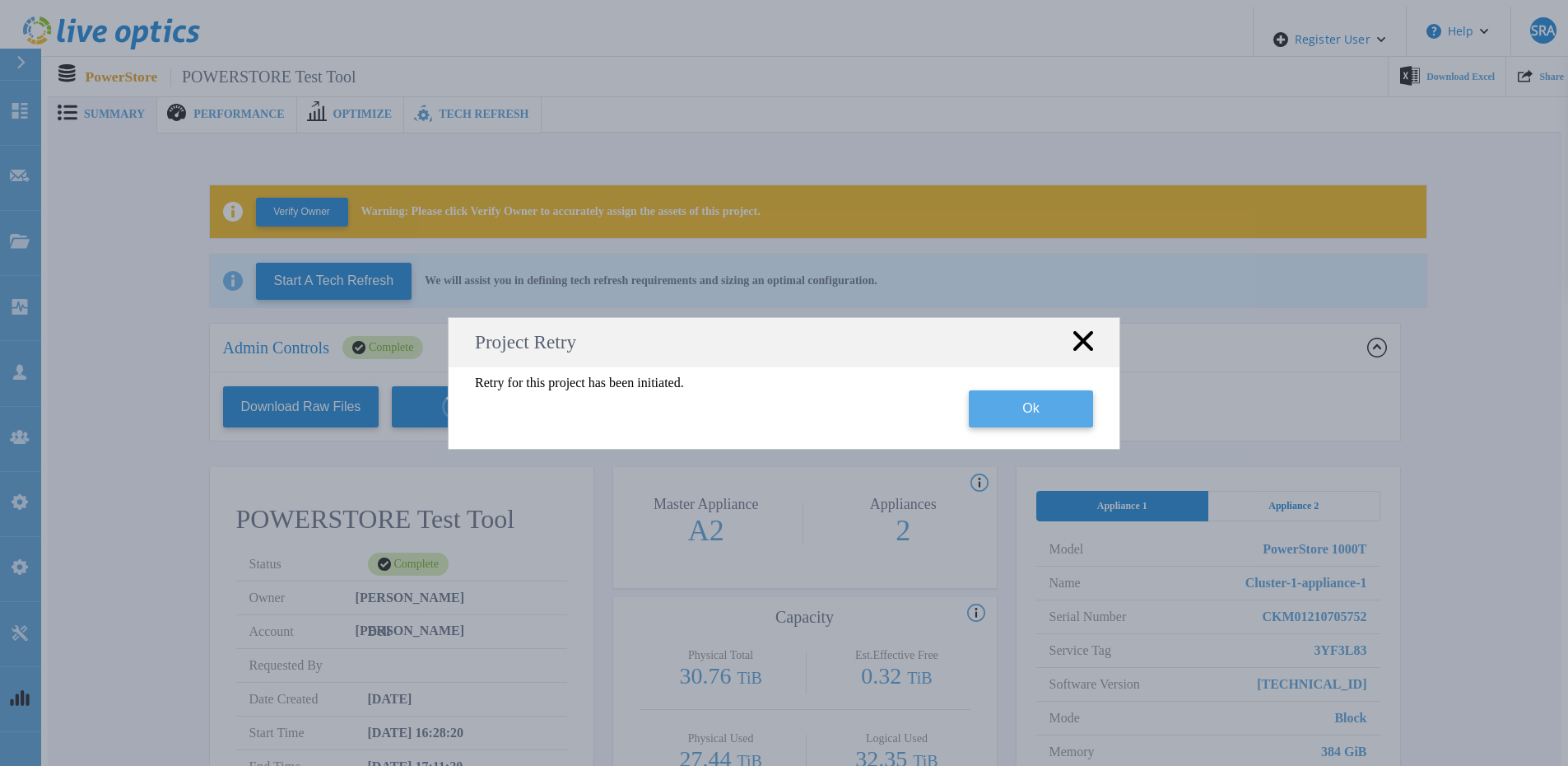
click at [1068, 409] on button "Ok" at bounding box center [1031, 409] width 124 height 37
